Goal: Information Seeking & Learning: Understand process/instructions

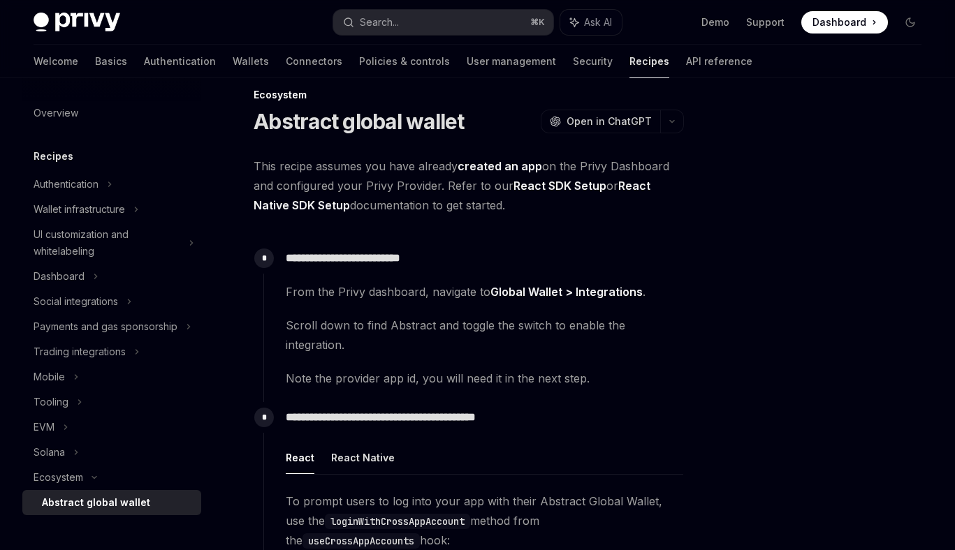
scroll to position [0, 1]
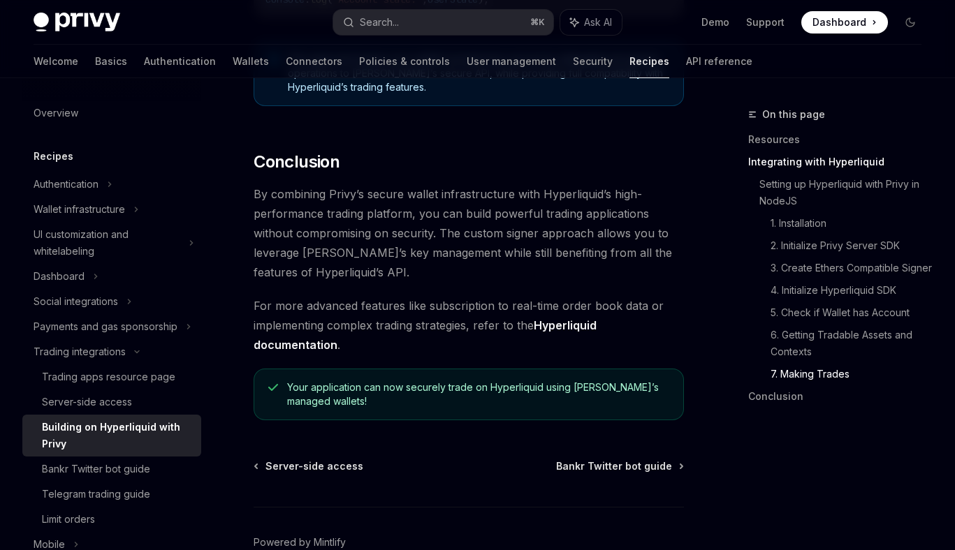
scroll to position [3078, 0]
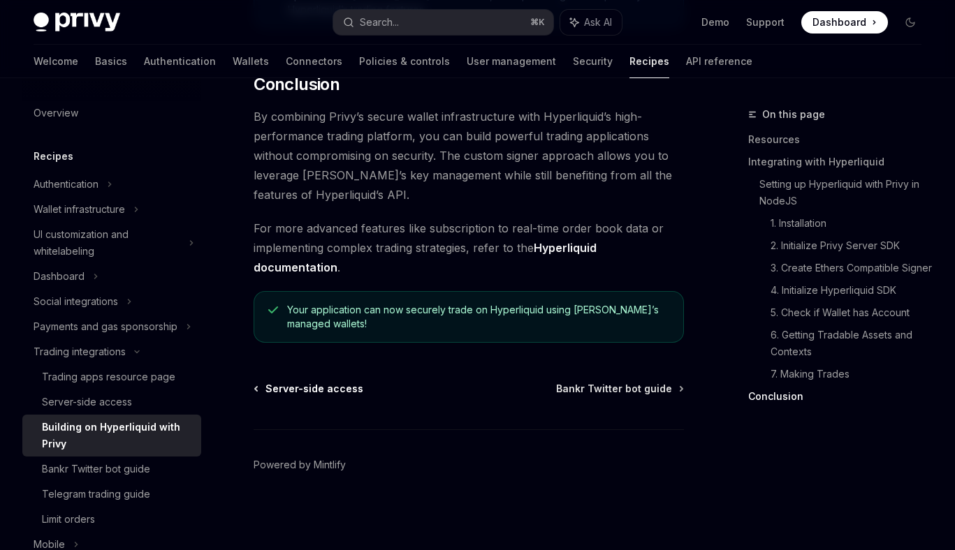
click at [330, 393] on span "Server-side access" at bounding box center [314, 389] width 98 height 14
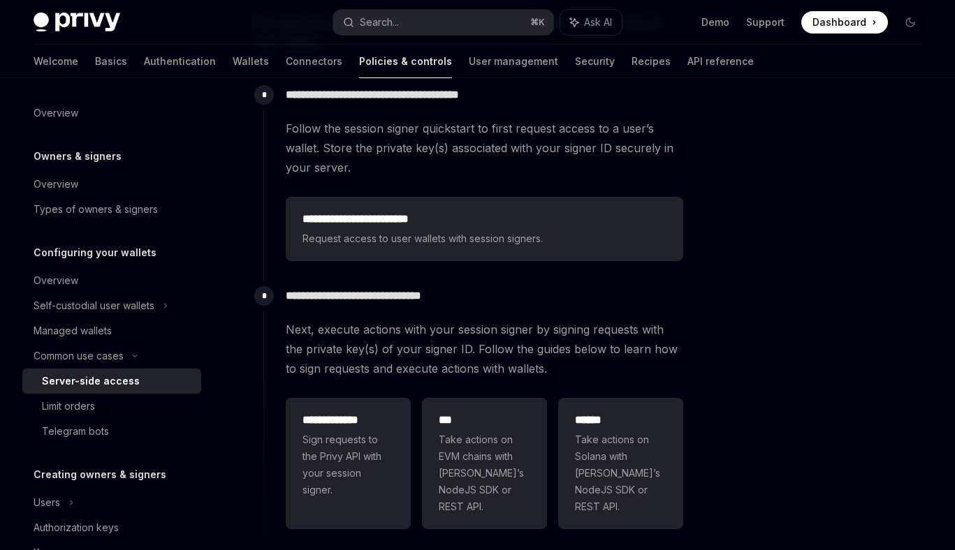
scroll to position [523, 0]
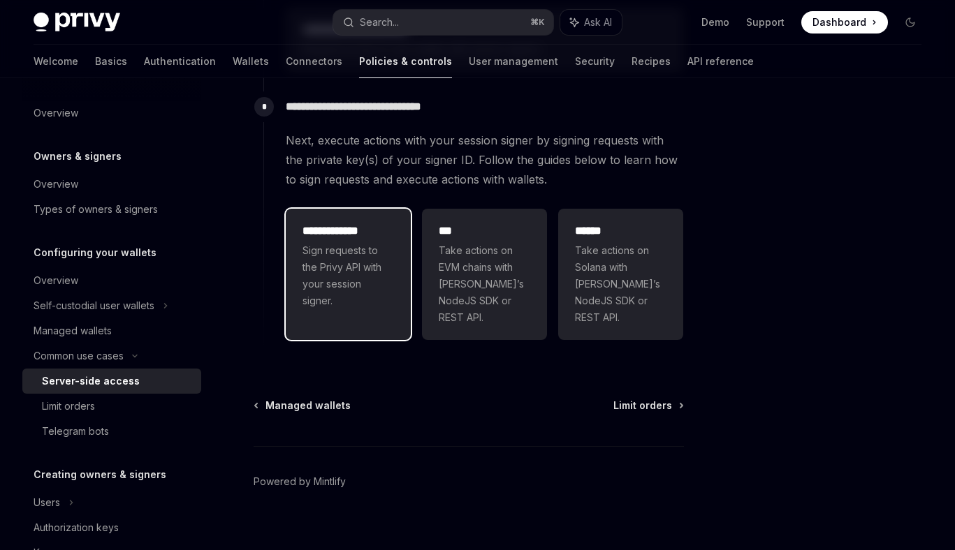
click at [345, 280] on span "Sign requests to the Privy API with your session signer." at bounding box center [347, 275] width 91 height 67
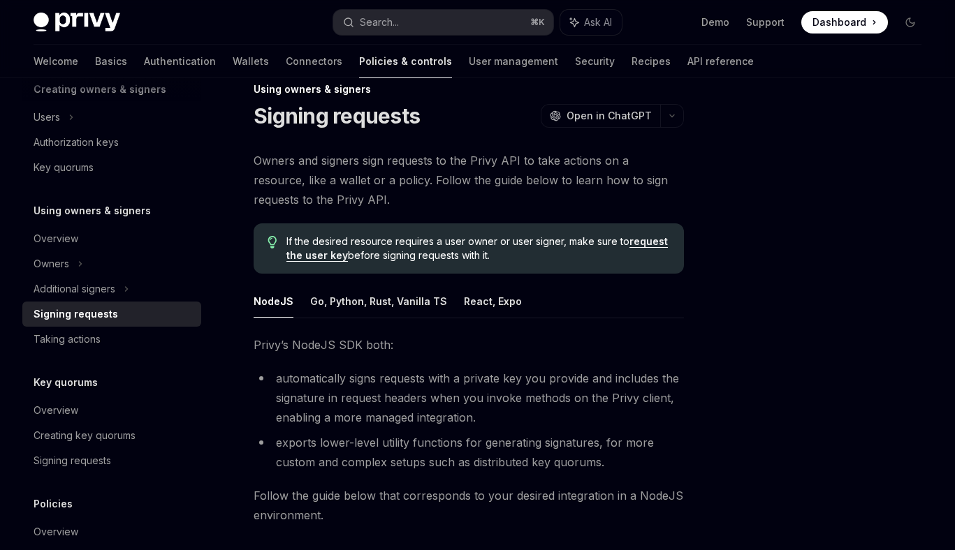
scroll to position [28, 0]
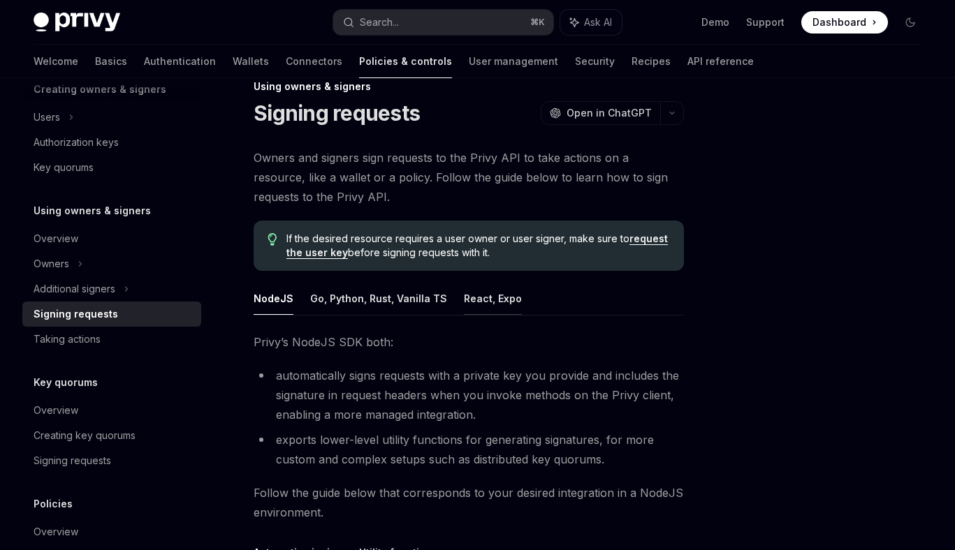
click at [488, 302] on button "React, Expo" at bounding box center [493, 298] width 58 height 33
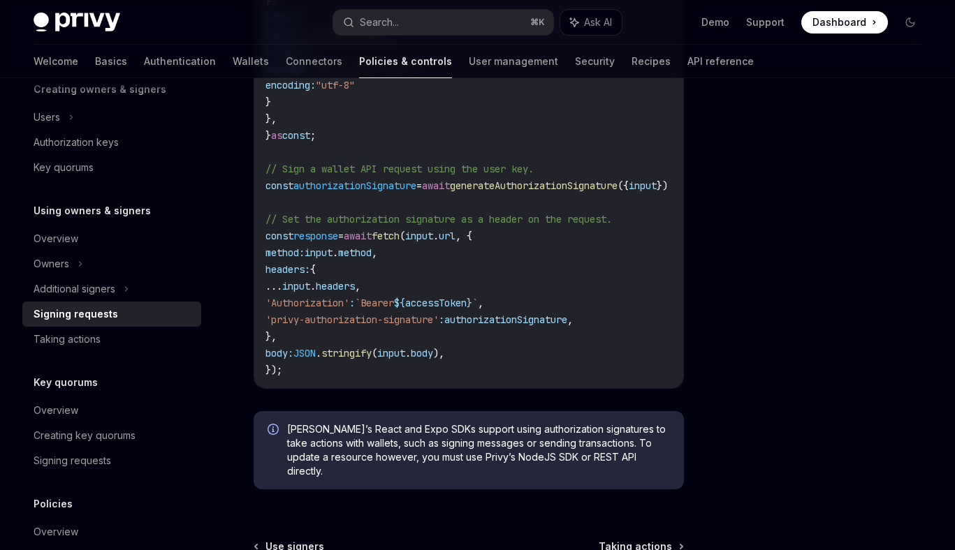
scroll to position [910, 0]
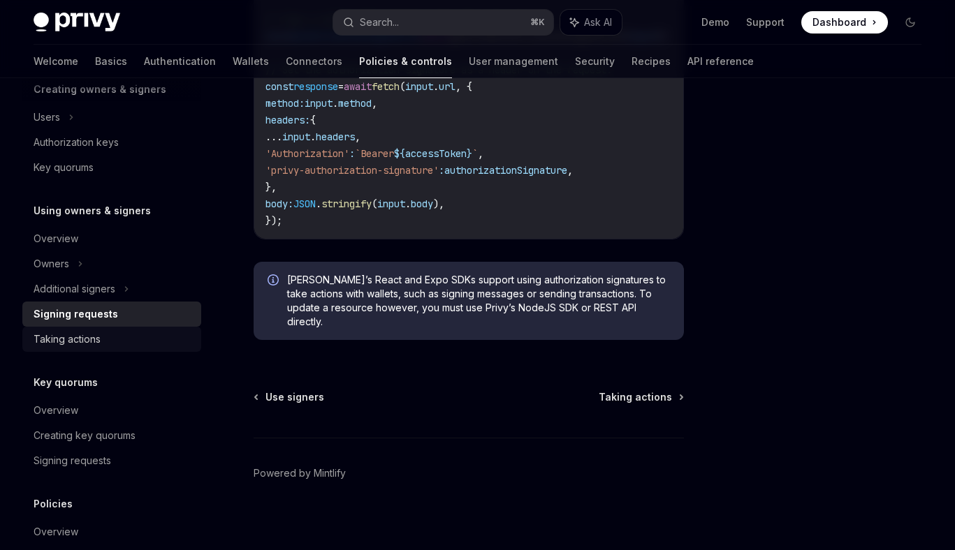
click at [61, 337] on div "Taking actions" at bounding box center [67, 339] width 67 height 17
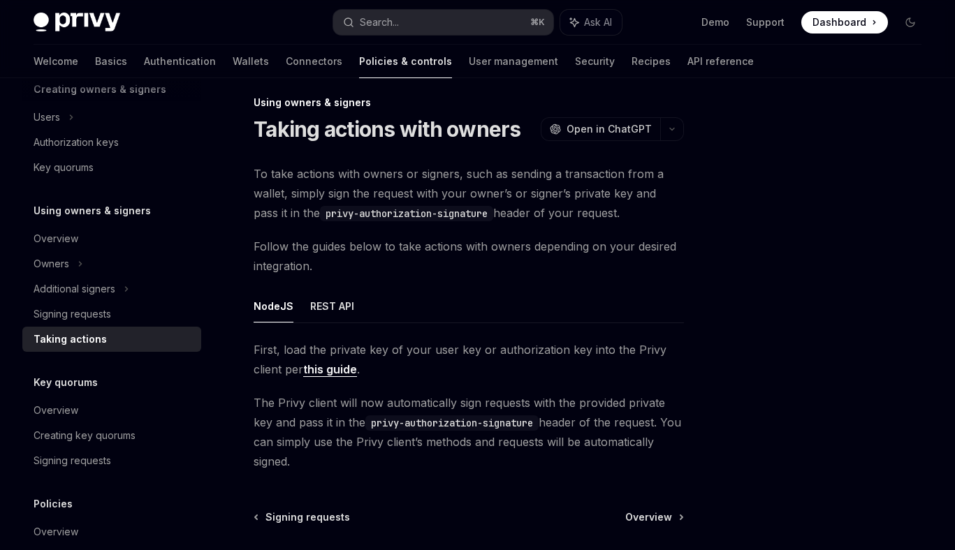
scroll to position [23, 0]
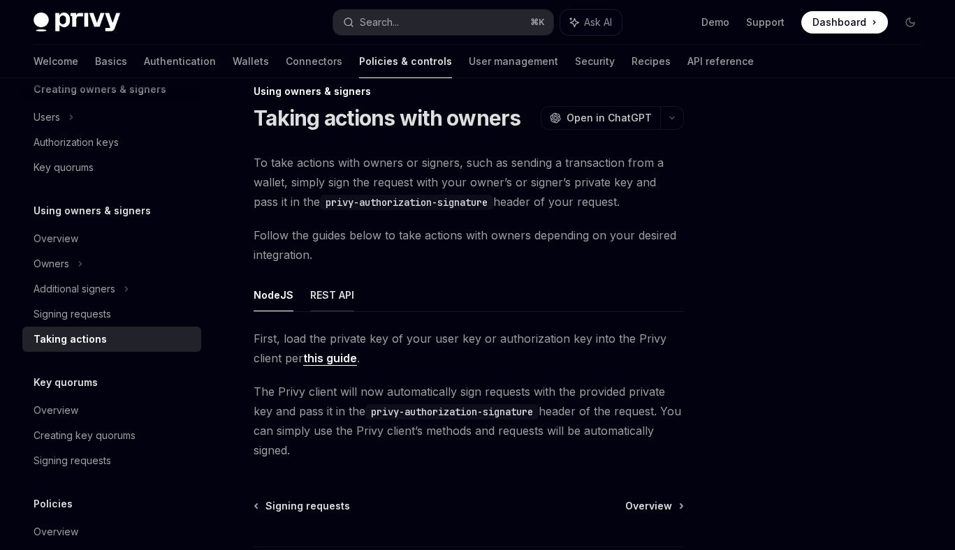
click at [325, 293] on button "REST API" at bounding box center [332, 295] width 44 height 33
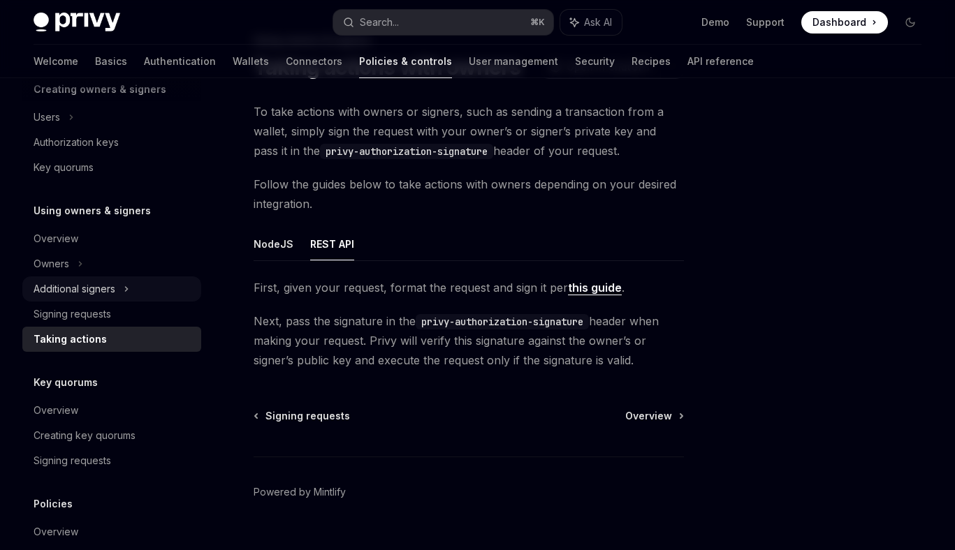
scroll to position [82, 0]
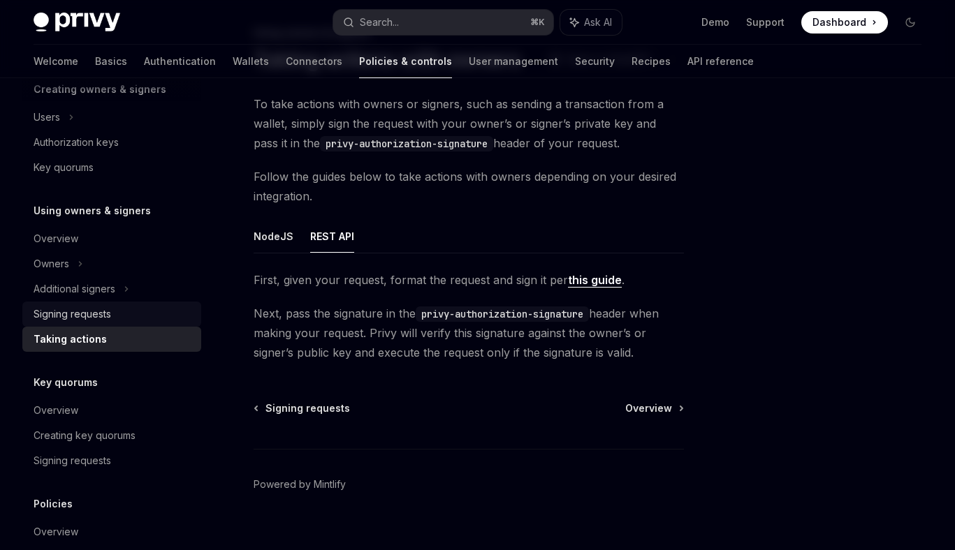
click at [117, 317] on div "Signing requests" at bounding box center [113, 314] width 159 height 17
type textarea "*"
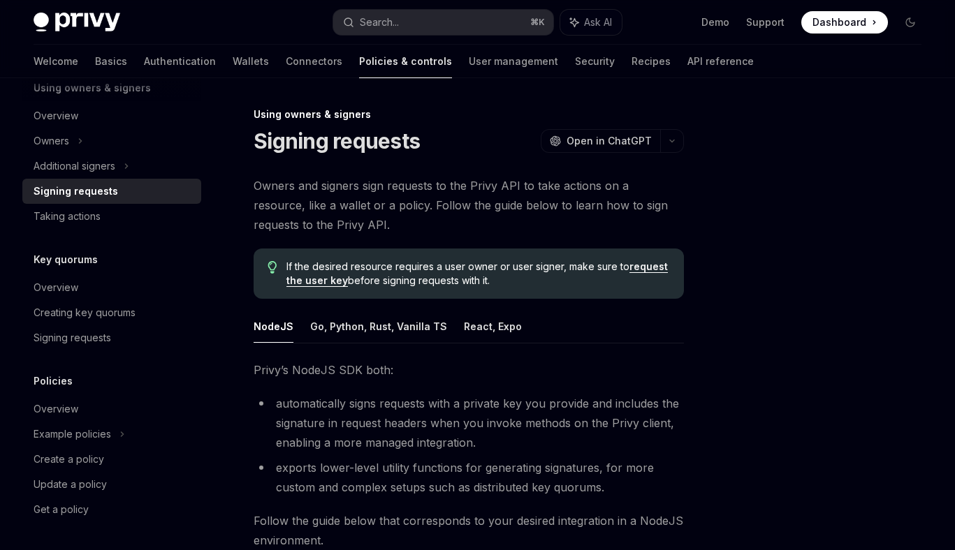
scroll to position [508, 0]
